Goal: Transaction & Acquisition: Purchase product/service

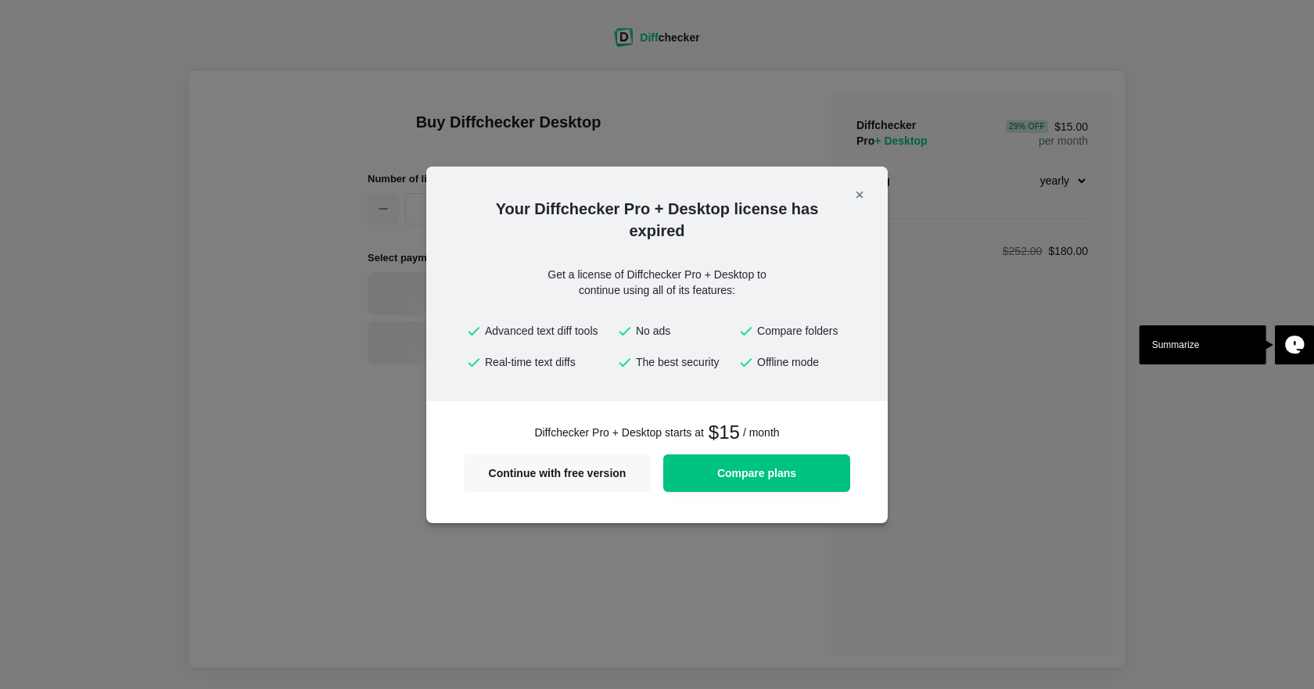
select select "desktop-yearly-180"
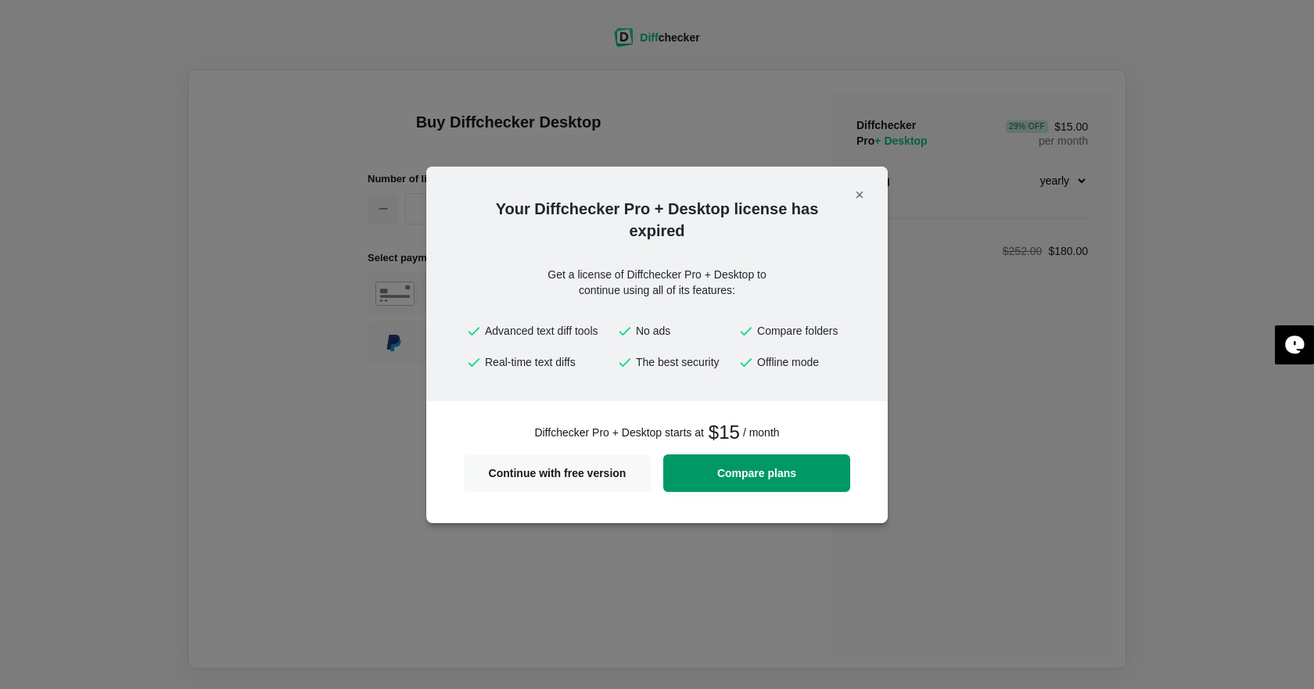
click at [714, 457] on link "Compare plans" at bounding box center [756, 473] width 187 height 38
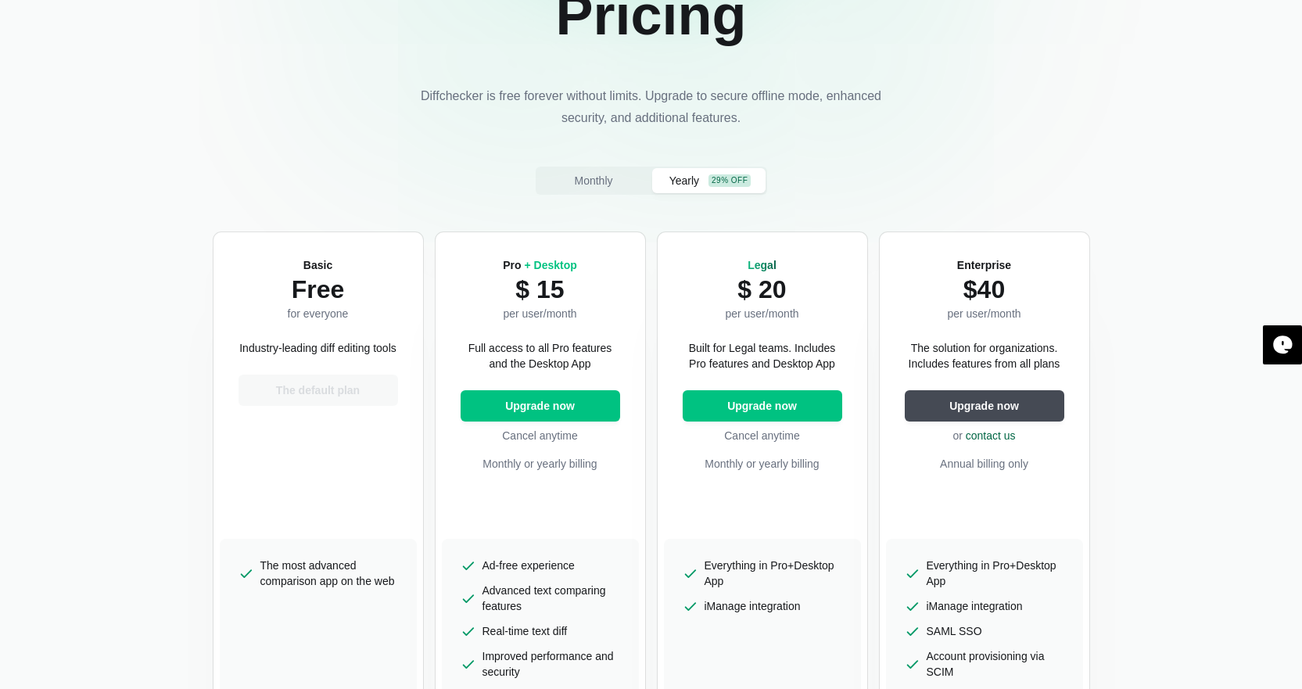
scroll to position [156, 0]
click at [607, 185] on span "Monthly" at bounding box center [593, 180] width 45 height 16
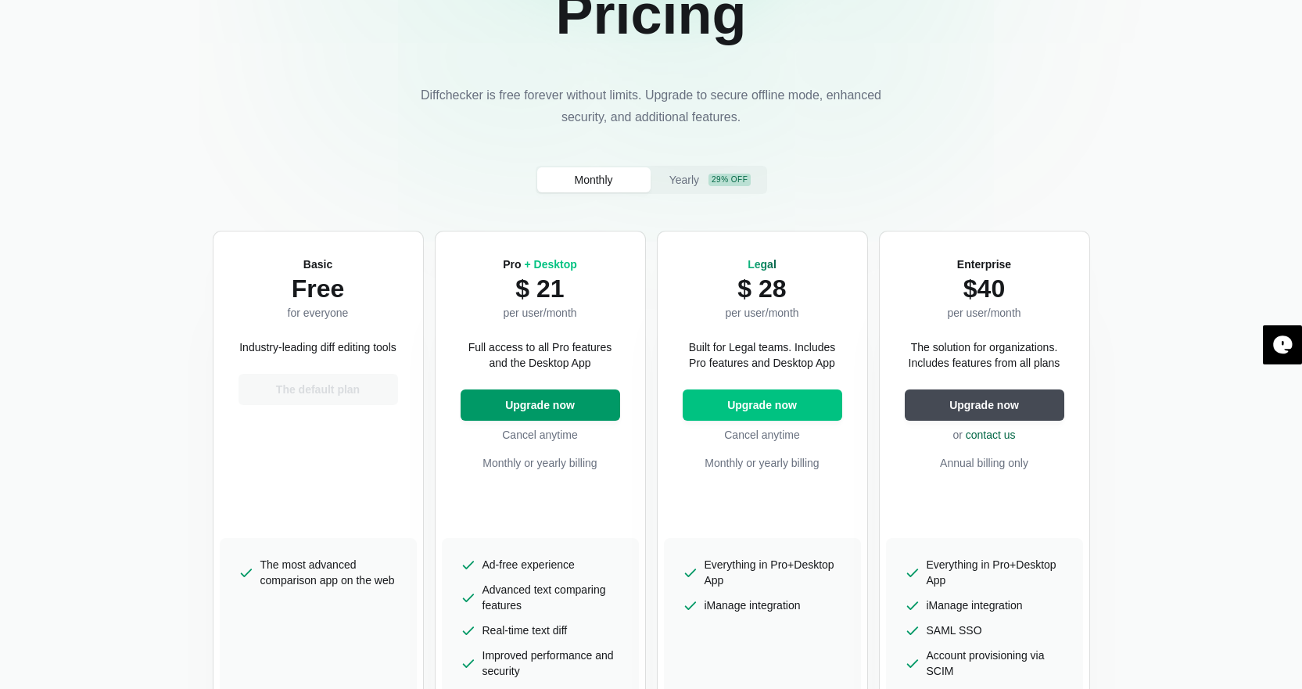
click at [545, 404] on span "Upgrade now" at bounding box center [540, 405] width 76 height 16
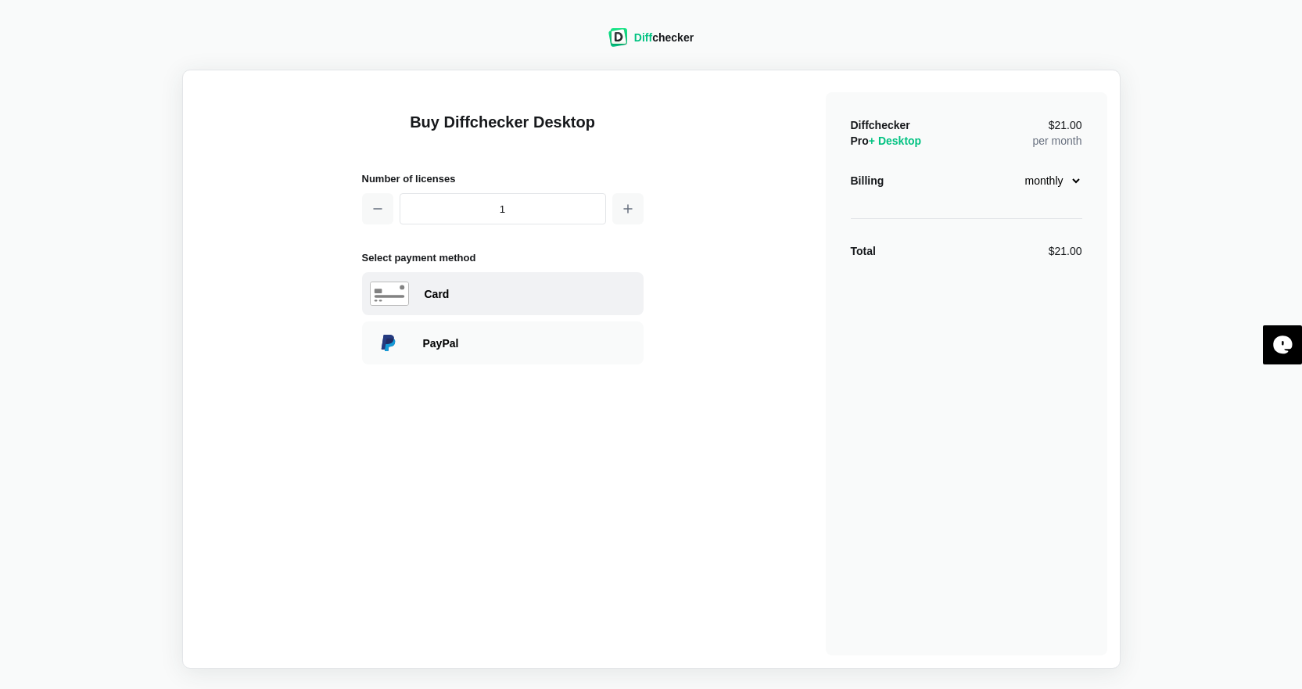
click at [496, 297] on div "Card" at bounding box center [530, 294] width 211 height 16
select select "[GEOGRAPHIC_DATA]"
